Goal: Task Accomplishment & Management: Manage account settings

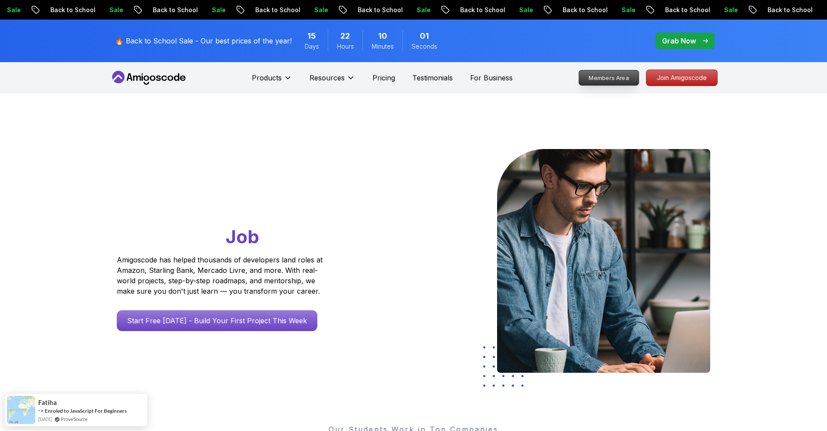
click at [633, 76] on p "Members Area" at bounding box center [609, 77] width 60 height 15
click at [599, 75] on p "Members Area" at bounding box center [609, 77] width 60 height 15
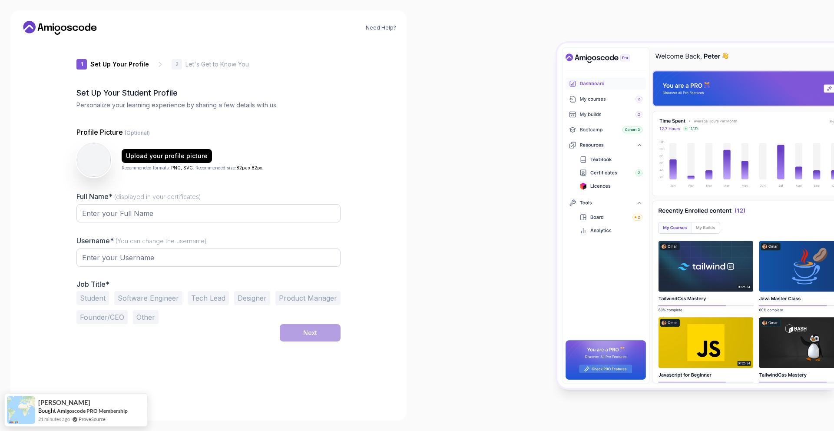
click at [217, 35] on div "Need Help? 1 Set Up Your Profile 1 Set Up Your Profile 2 Let's Get to Know You …" at bounding box center [208, 215] width 396 height 410
click at [22, 25] on icon at bounding box center [60, 28] width 78 height 14
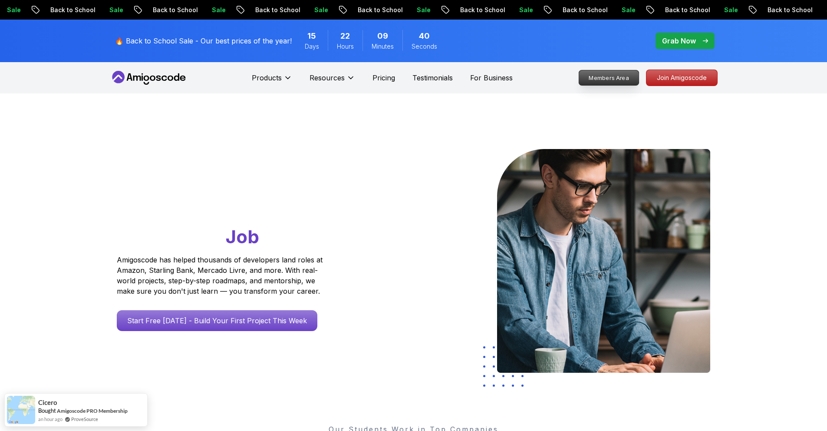
click at [608, 73] on p "Members Area" at bounding box center [609, 77] width 60 height 15
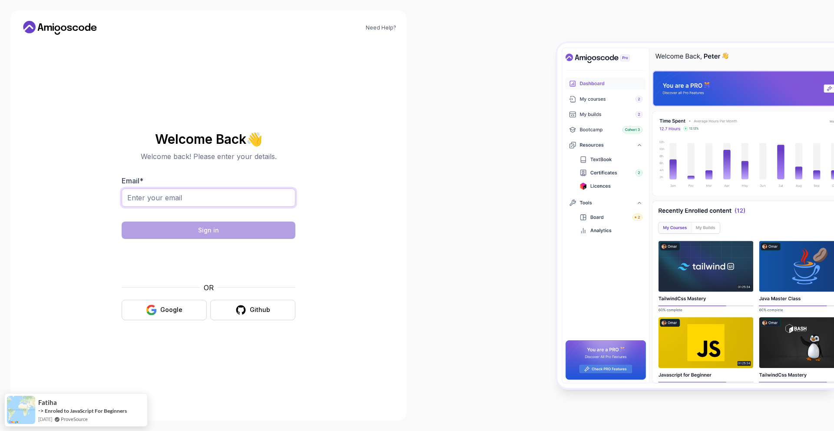
click at [240, 193] on input "Email *" at bounding box center [209, 197] width 174 height 18
type input "[EMAIL_ADDRESS][DOMAIN_NAME]"
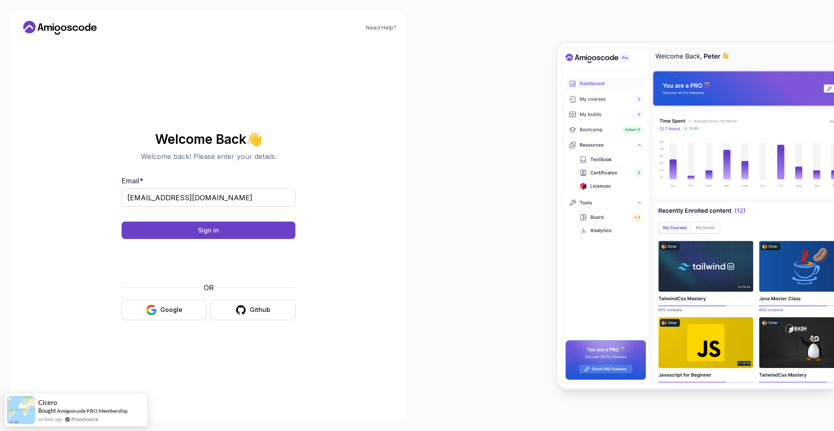
click at [548, 142] on body "Need Help? Welcome Back 👋 Welcome back! Please enter your details. Email * [EMA…" at bounding box center [417, 215] width 834 height 431
click at [278, 227] on button "Sign in" at bounding box center [209, 229] width 174 height 17
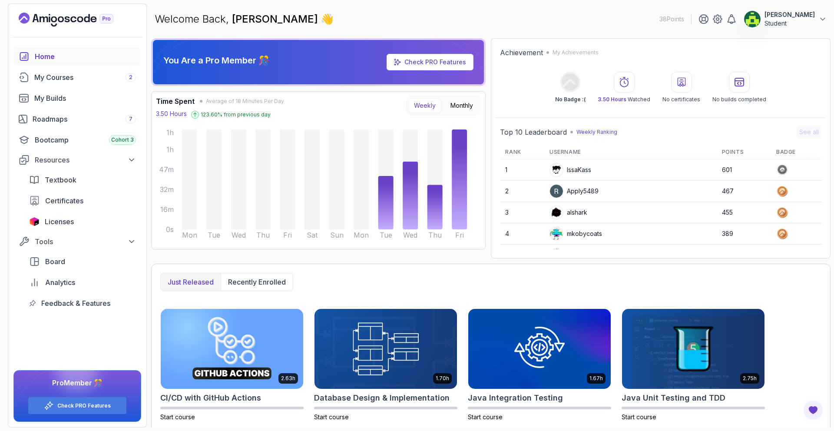
click at [739, 81] on icon at bounding box center [739, 82] width 9 height 8
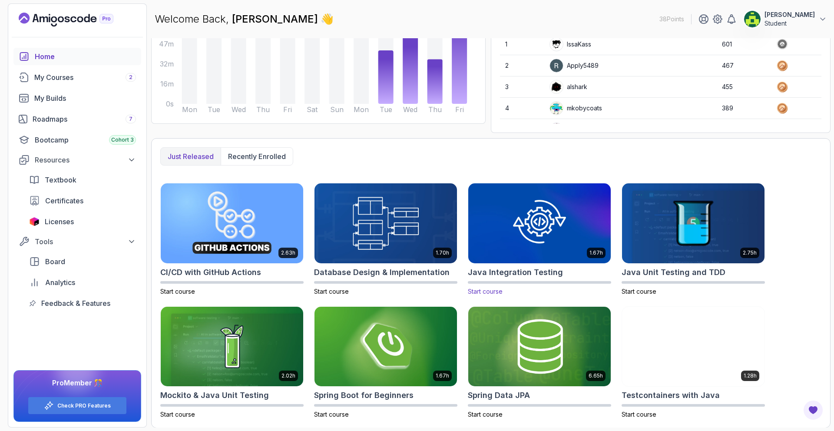
scroll to position [126, 0]
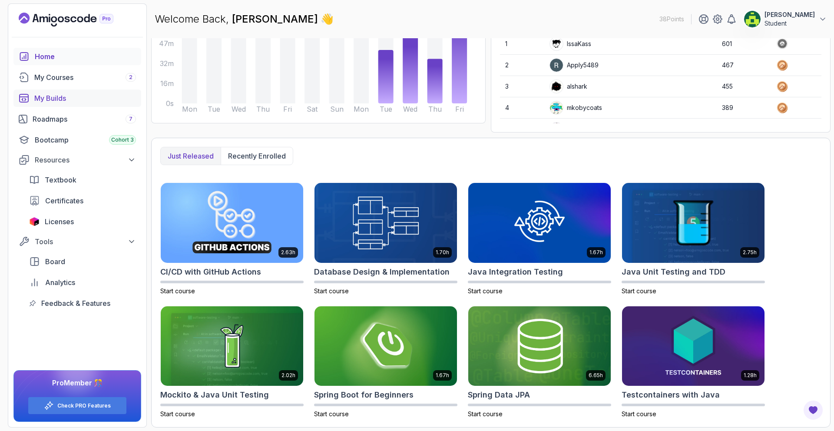
click at [61, 103] on link "My Builds" at bounding box center [77, 97] width 128 height 17
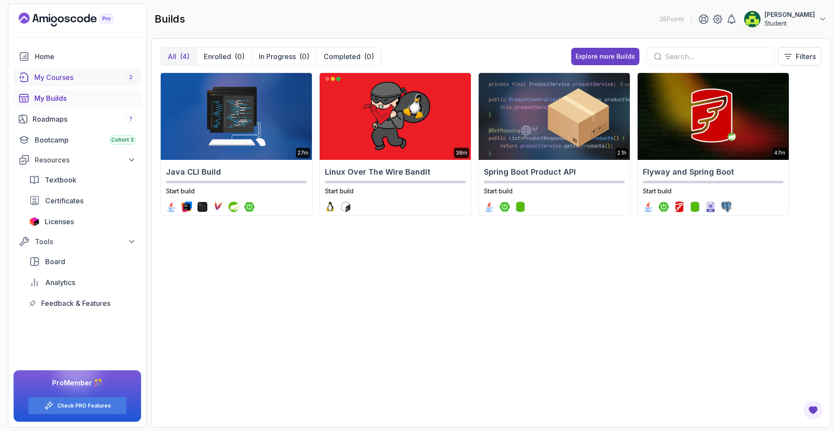
click at [56, 76] on div "My Courses 2" at bounding box center [85, 77] width 102 height 10
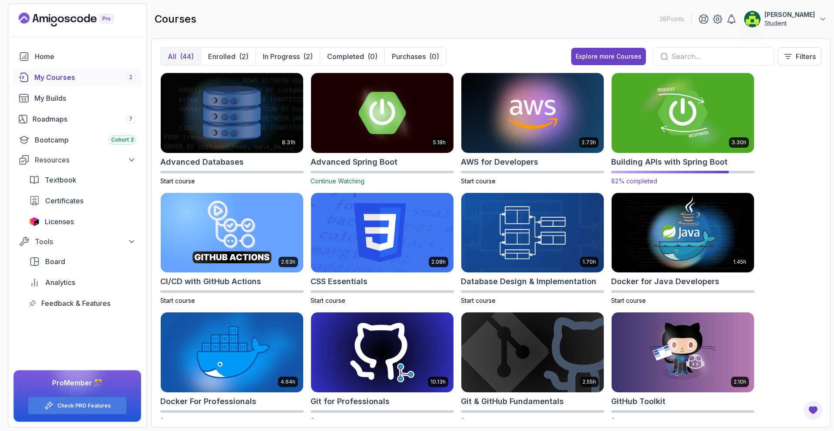
click at [657, 121] on img at bounding box center [682, 113] width 149 height 84
